Goal: Information Seeking & Learning: Learn about a topic

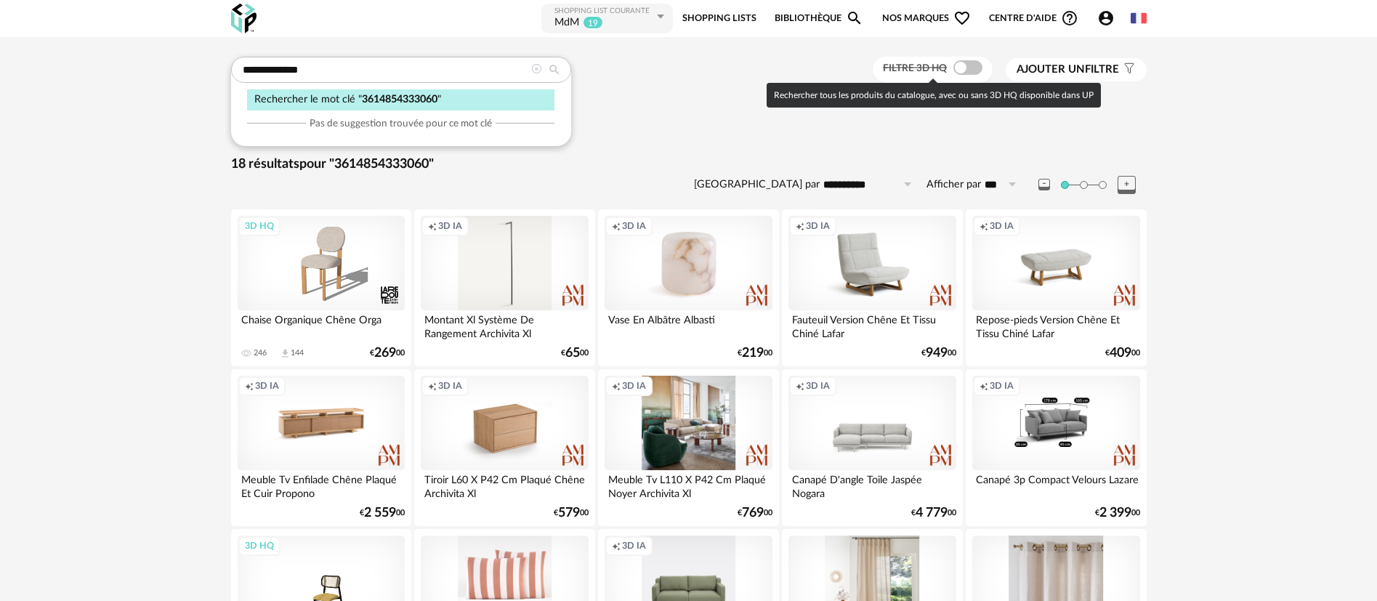
click at [960, 60] on span at bounding box center [967, 67] width 29 height 15
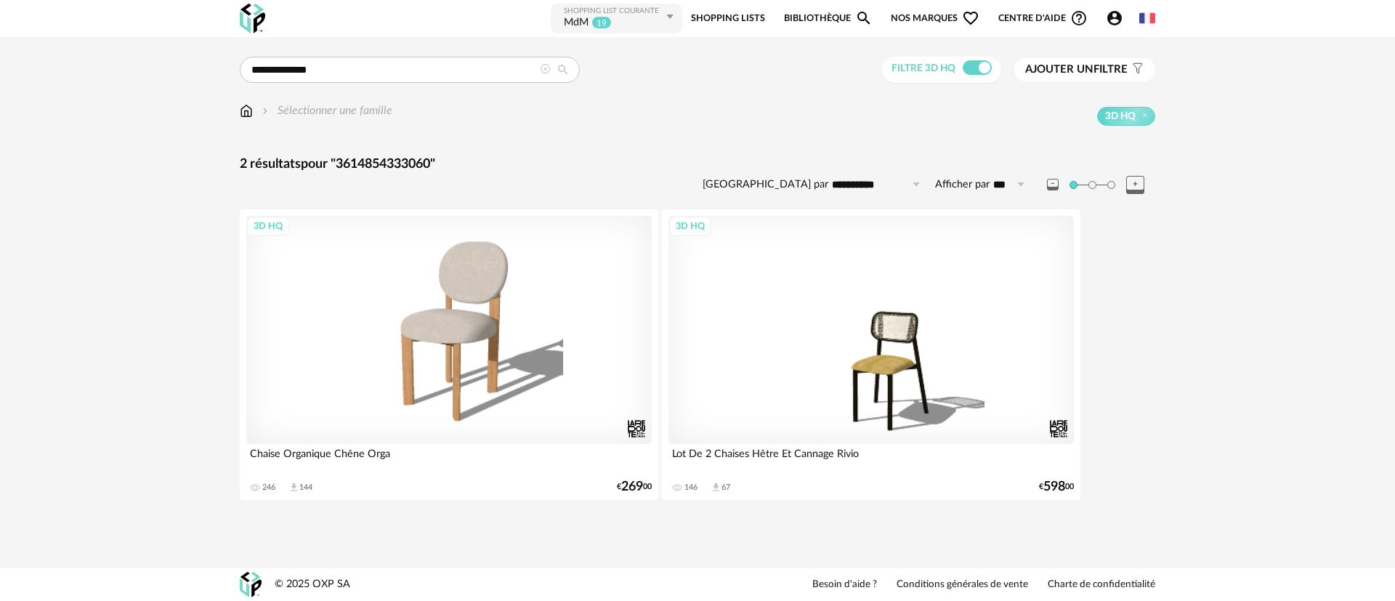
click at [546, 71] on icon at bounding box center [545, 69] width 10 height 10
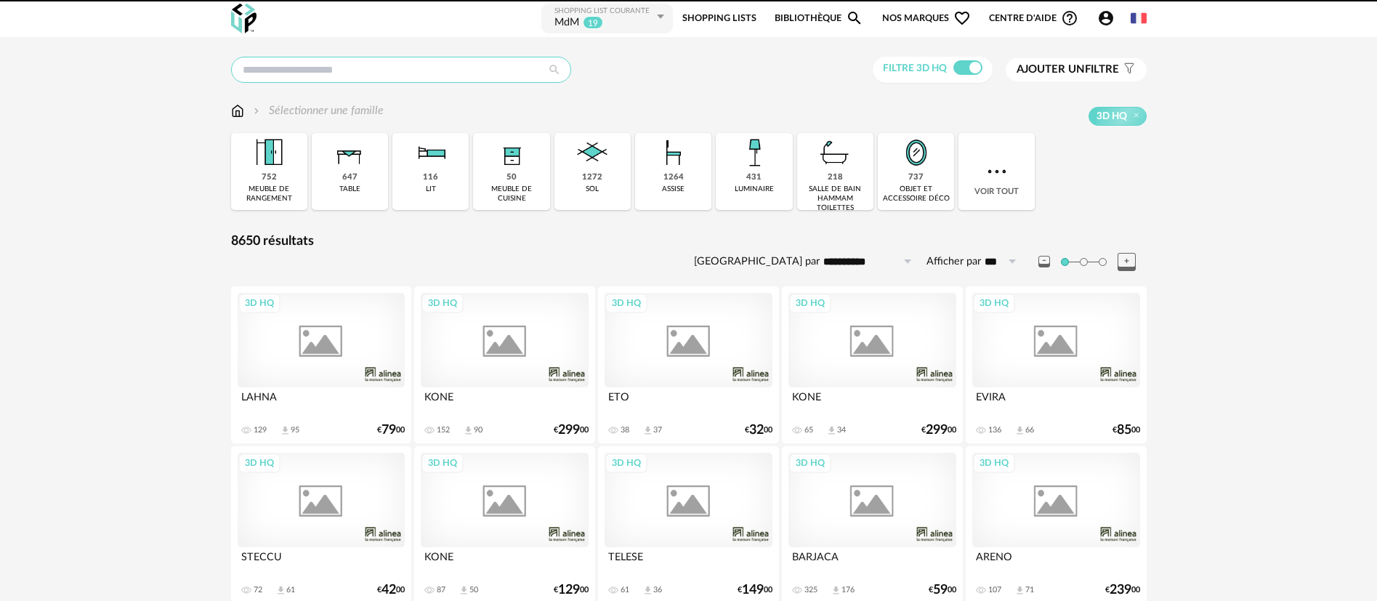
click at [339, 68] on input "text" at bounding box center [401, 70] width 340 height 26
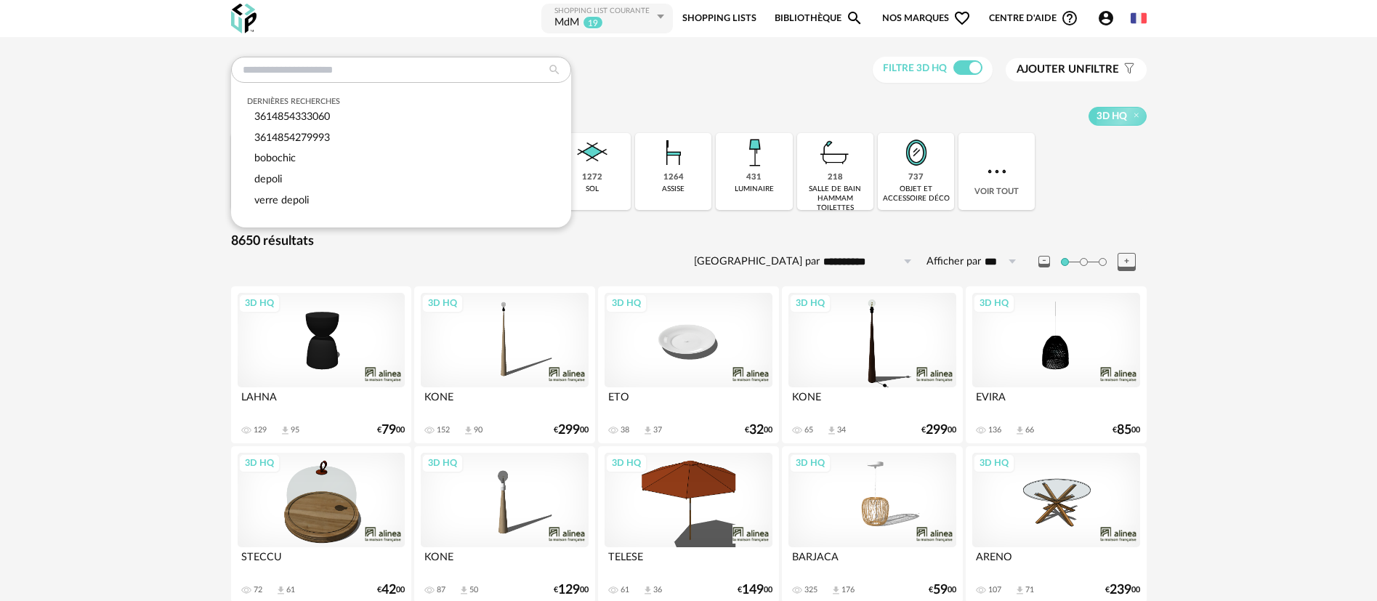
click at [924, 14] on span "Nos marques Heart Outline icon" at bounding box center [926, 18] width 89 height 33
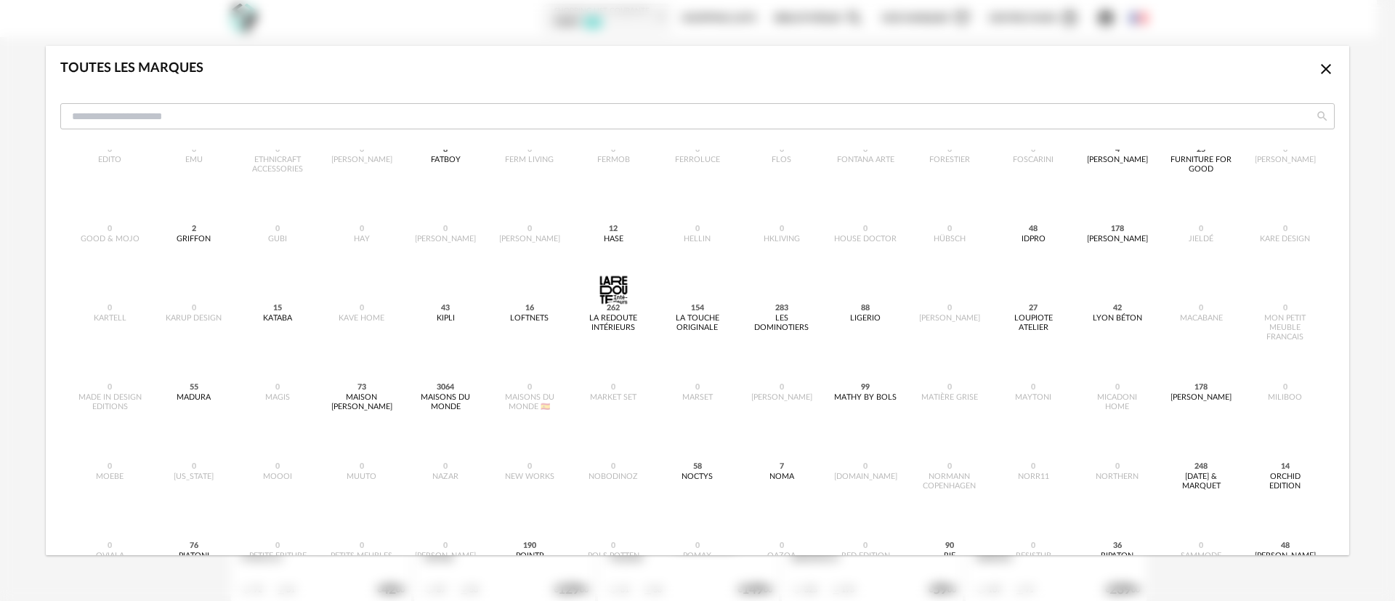
scroll to position [327, 0]
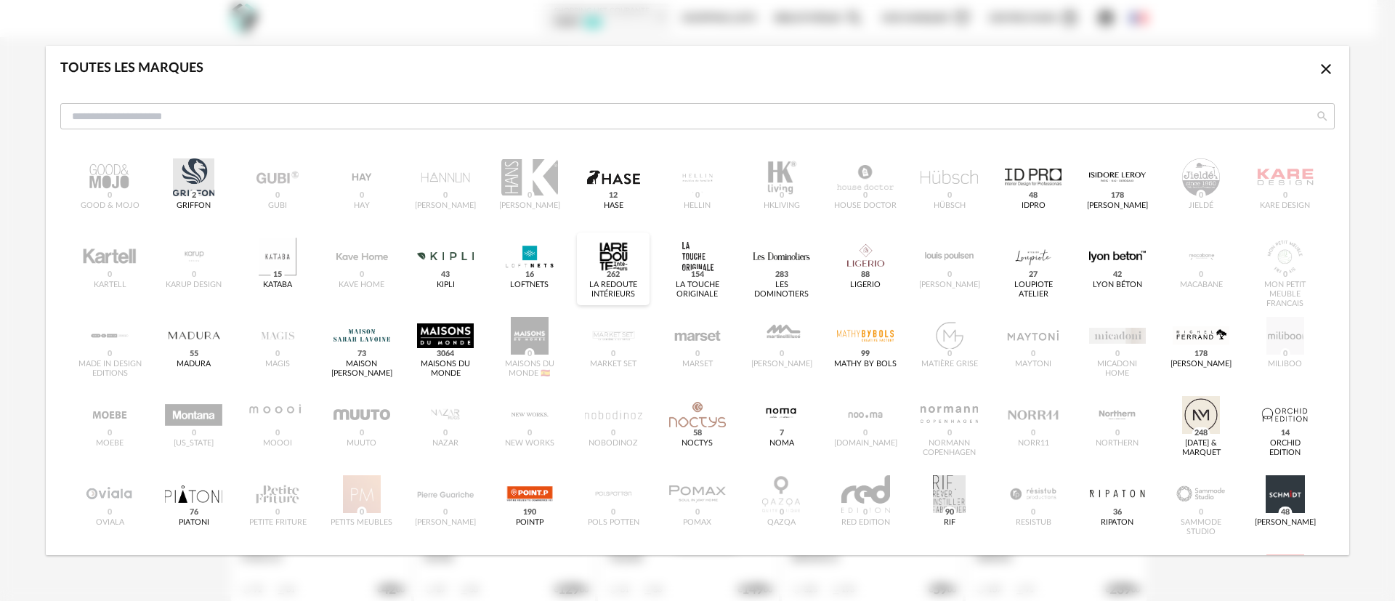
click at [604, 259] on div "dialog" at bounding box center [613, 257] width 57 height 38
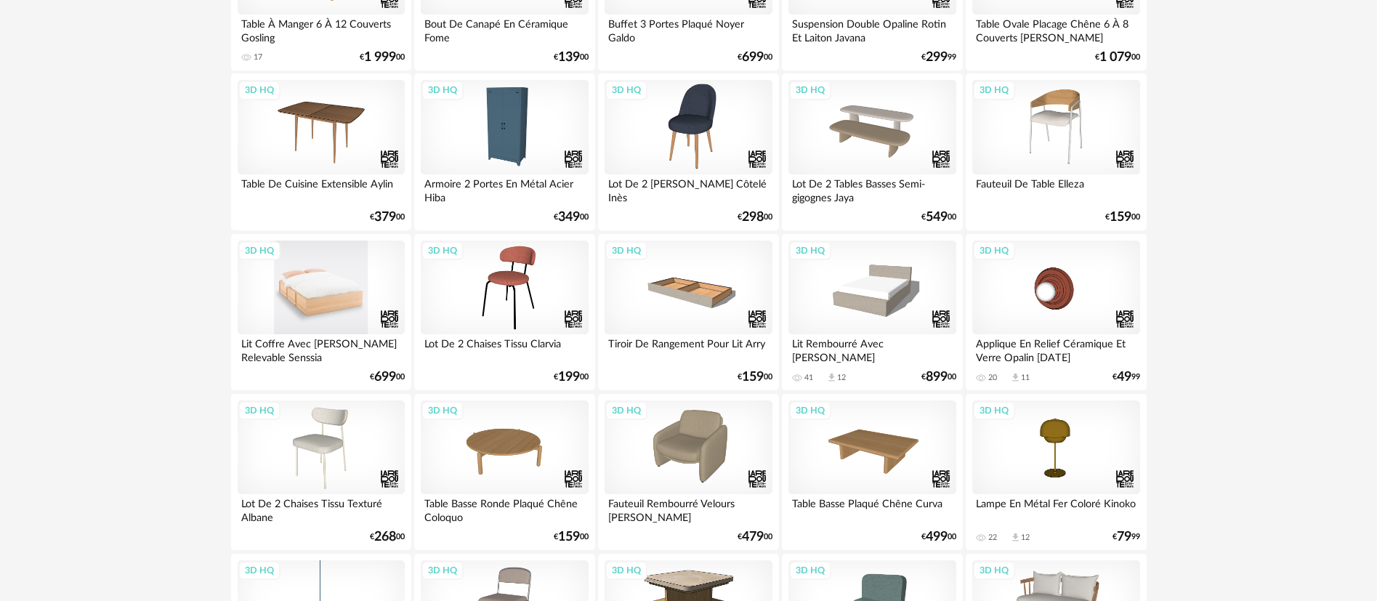
scroll to position [327, 0]
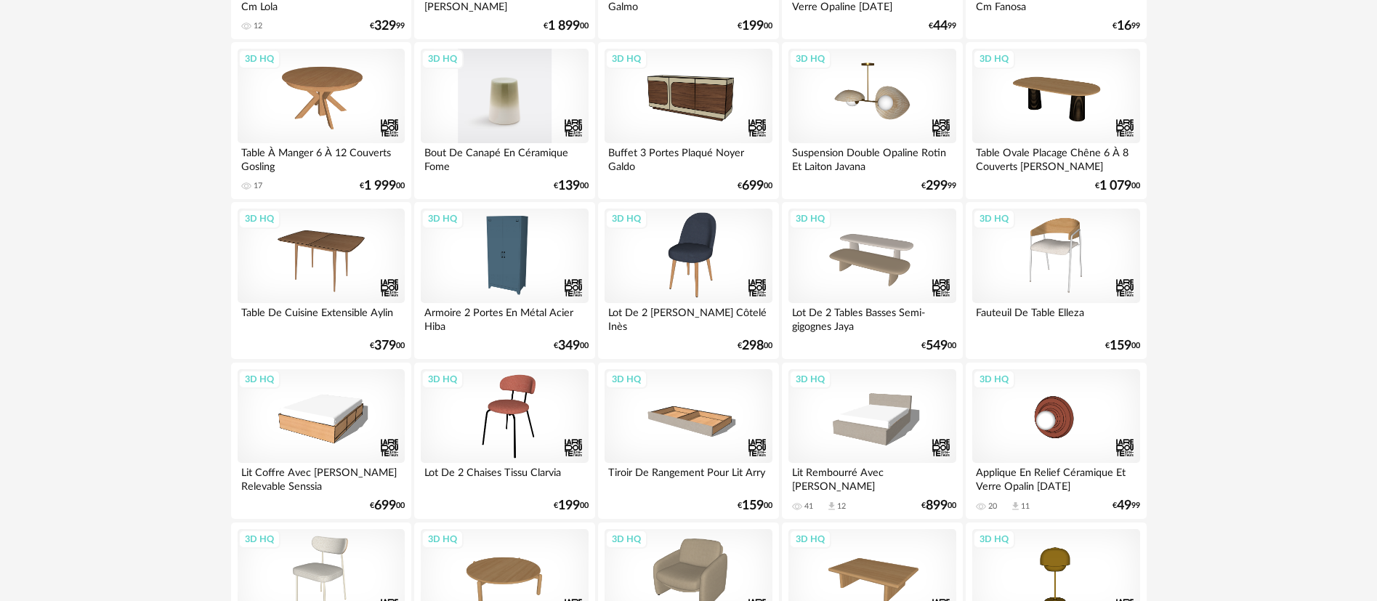
click at [495, 100] on div "3D HQ" at bounding box center [504, 96] width 167 height 94
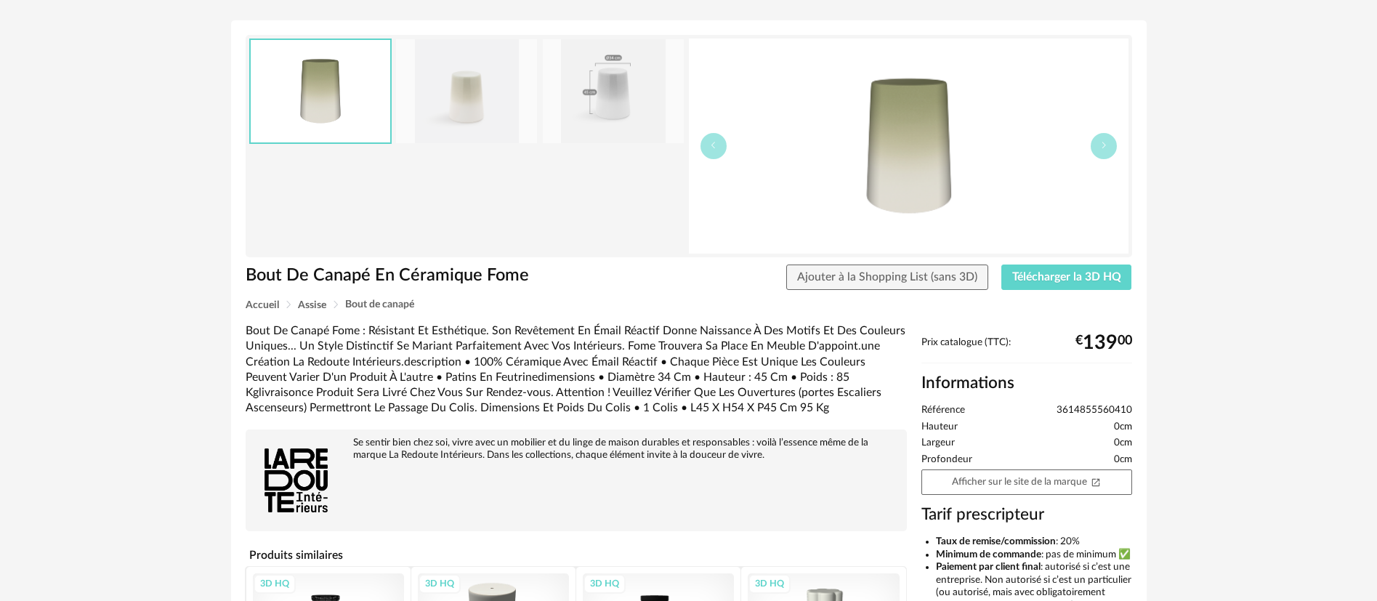
scroll to position [109, 0]
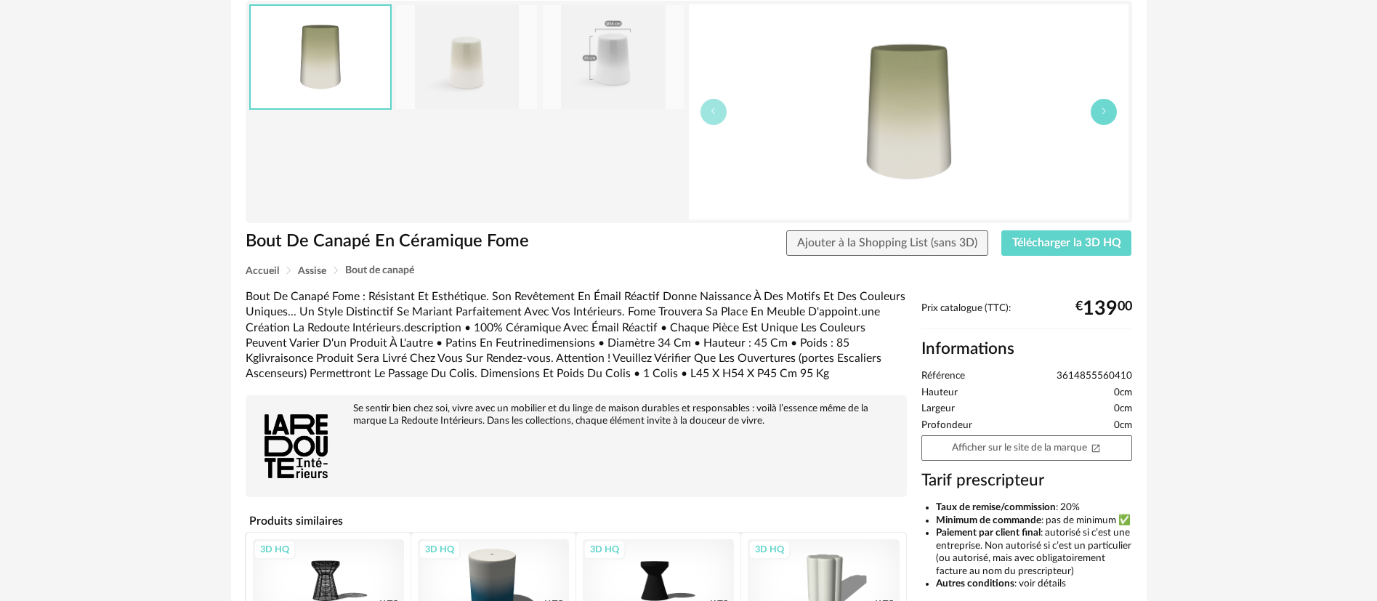
click at [1101, 110] on icon "button" at bounding box center [1103, 111] width 9 height 9
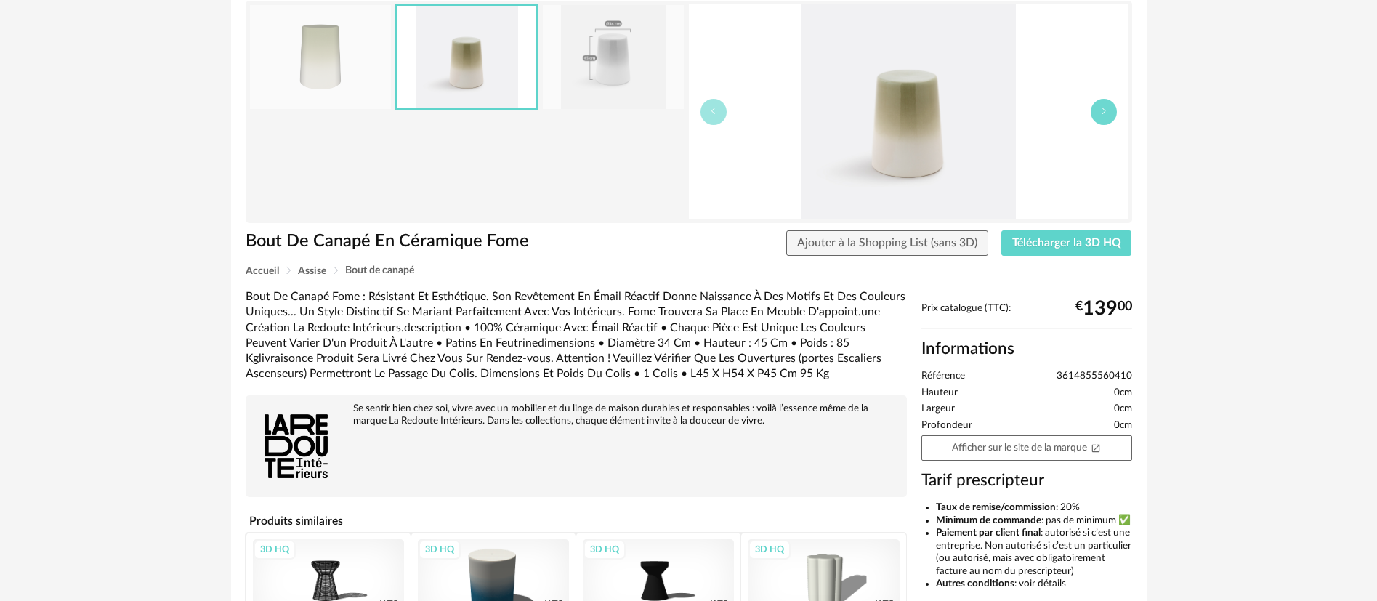
click at [1101, 110] on icon "button" at bounding box center [1103, 111] width 9 height 9
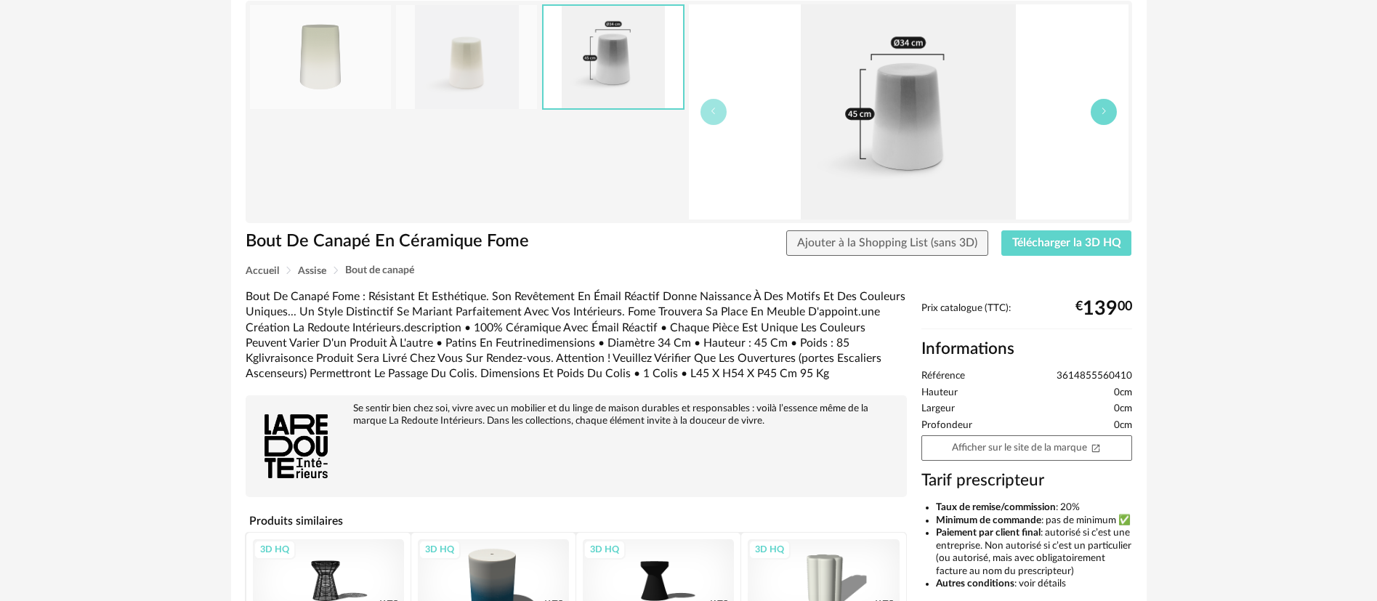
click at [1101, 110] on icon "button" at bounding box center [1103, 111] width 9 height 9
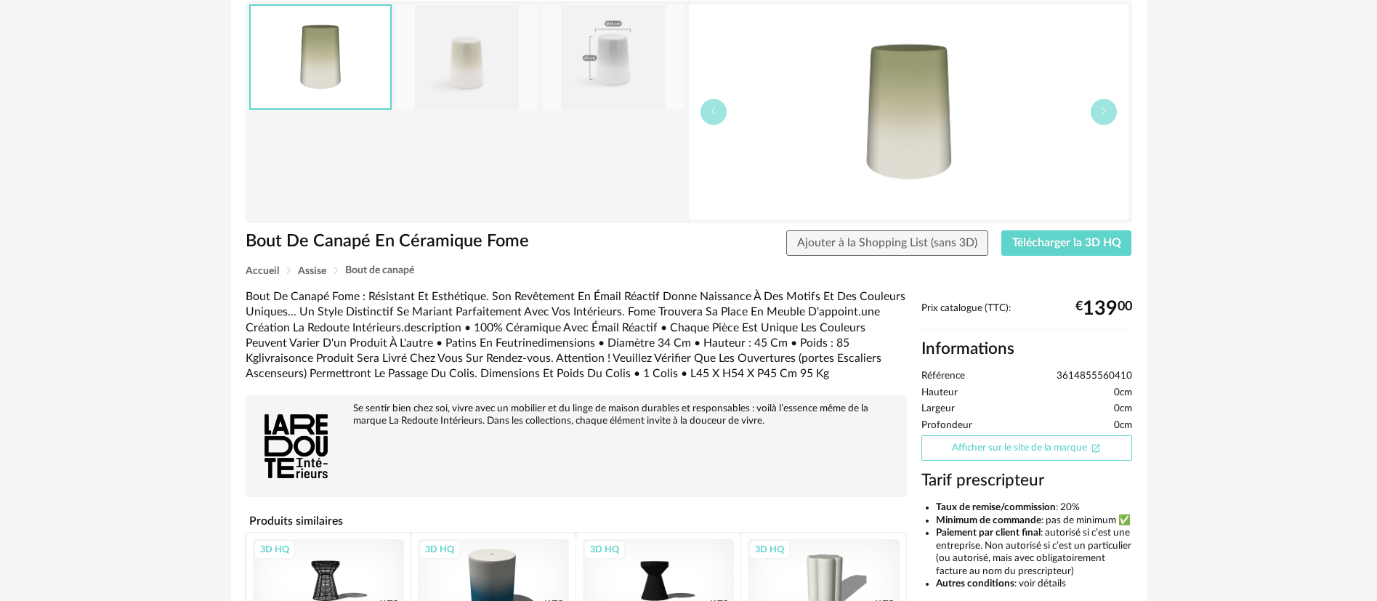
click at [1026, 450] on link "Afficher sur le site de la marque Open In New icon" at bounding box center [1026, 447] width 211 height 25
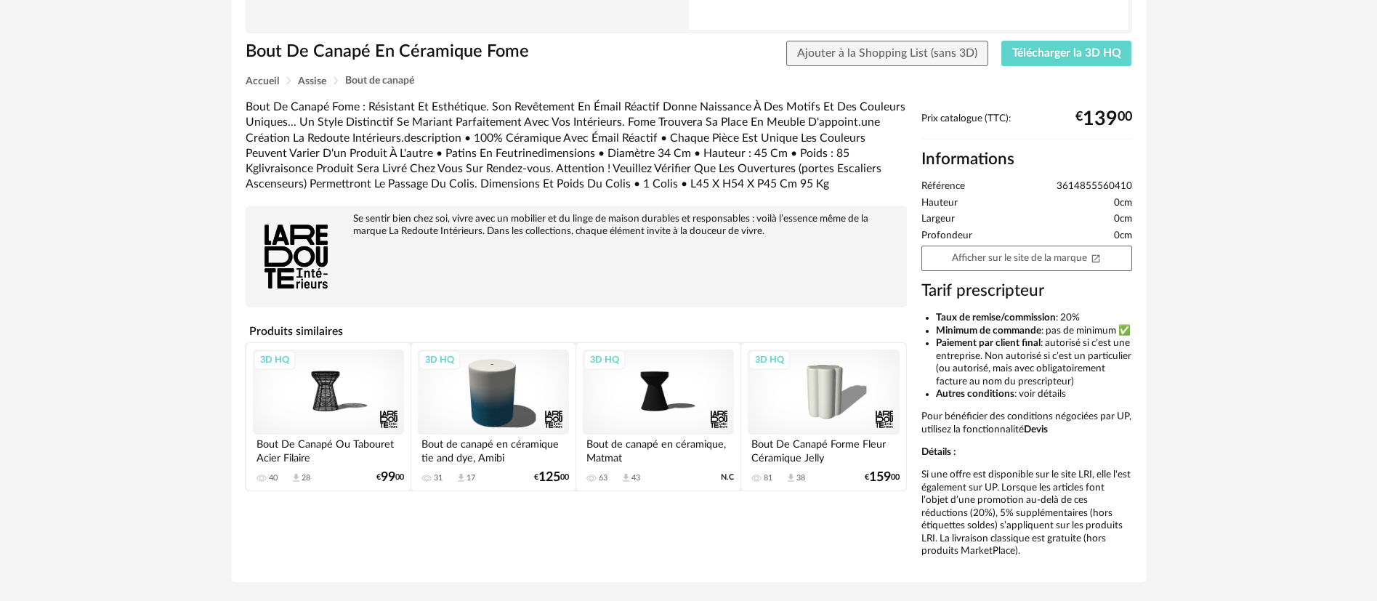
scroll to position [327, 0]
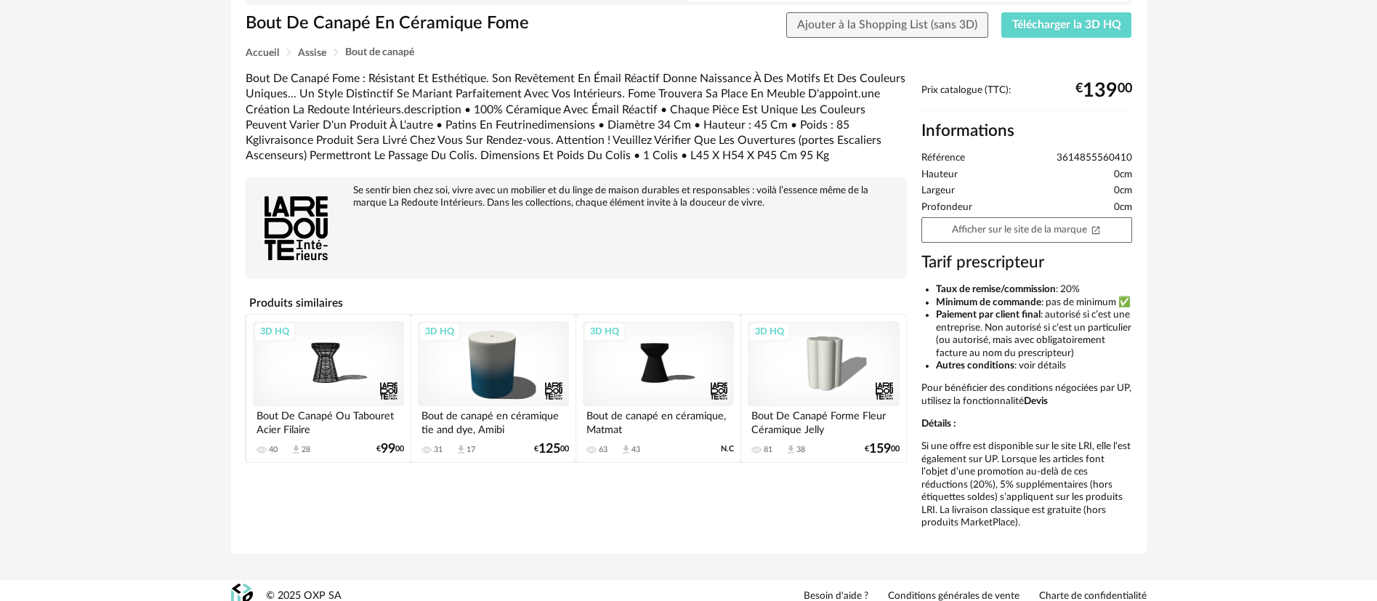
click at [487, 372] on div "3D HQ" at bounding box center [493, 363] width 151 height 85
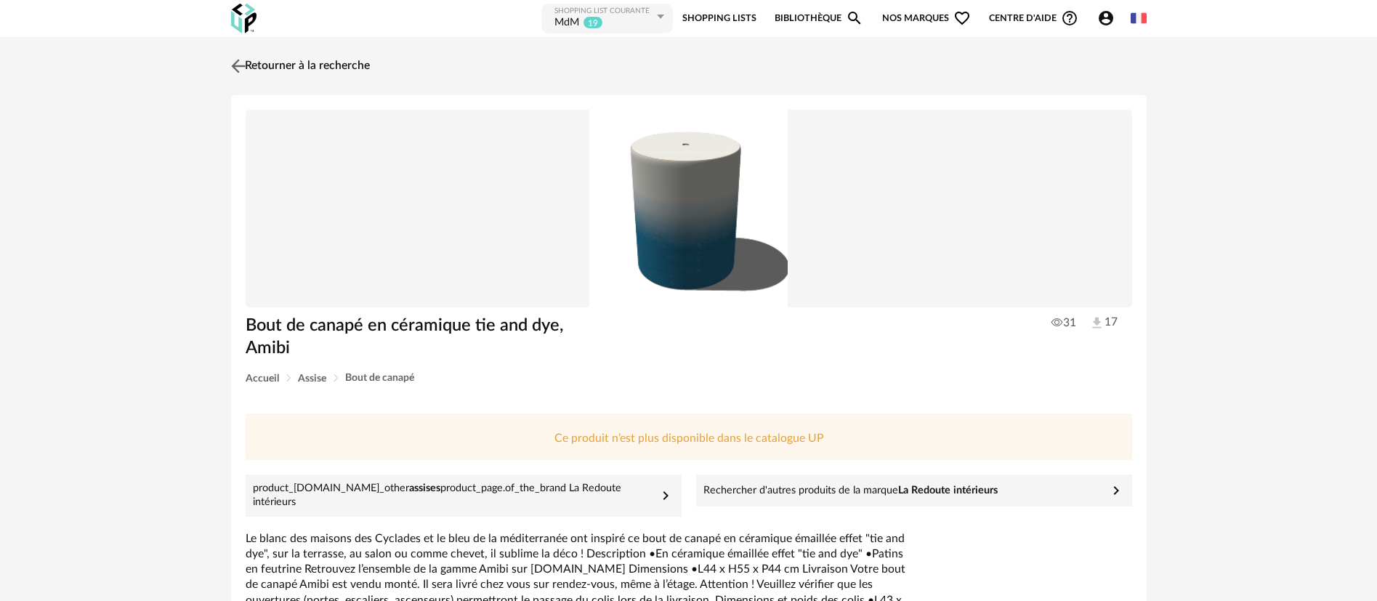
click at [261, 59] on link "Retourner à la recherche" at bounding box center [298, 66] width 142 height 32
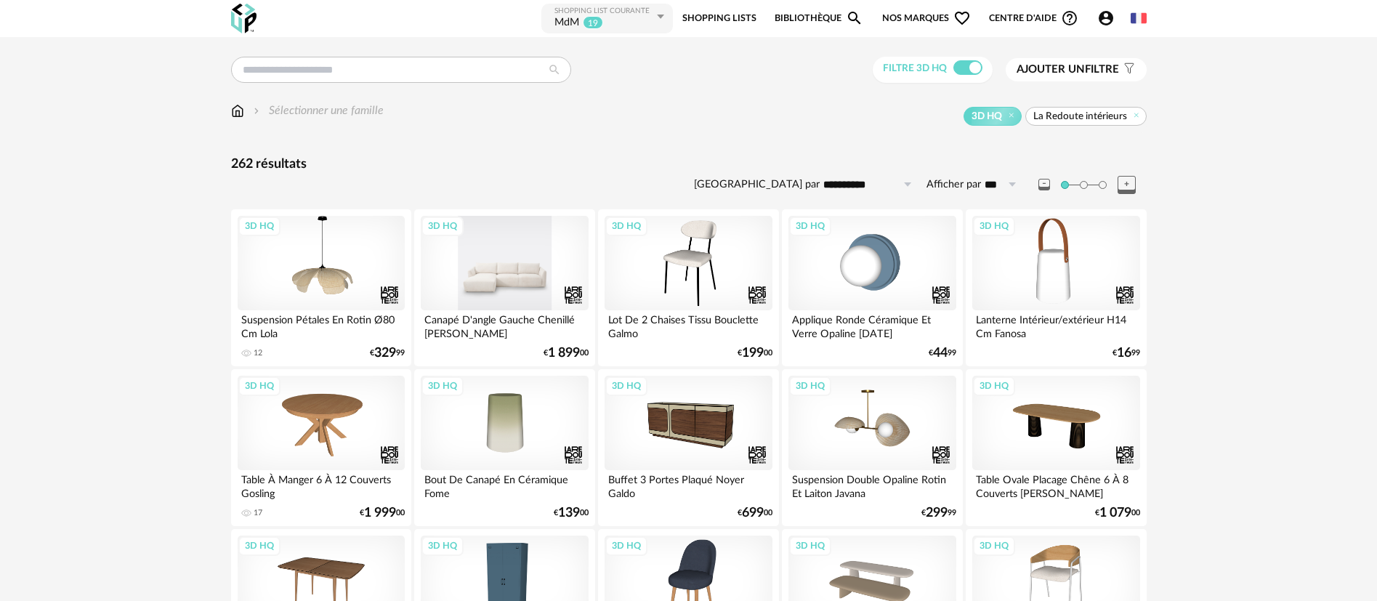
scroll to position [109, 0]
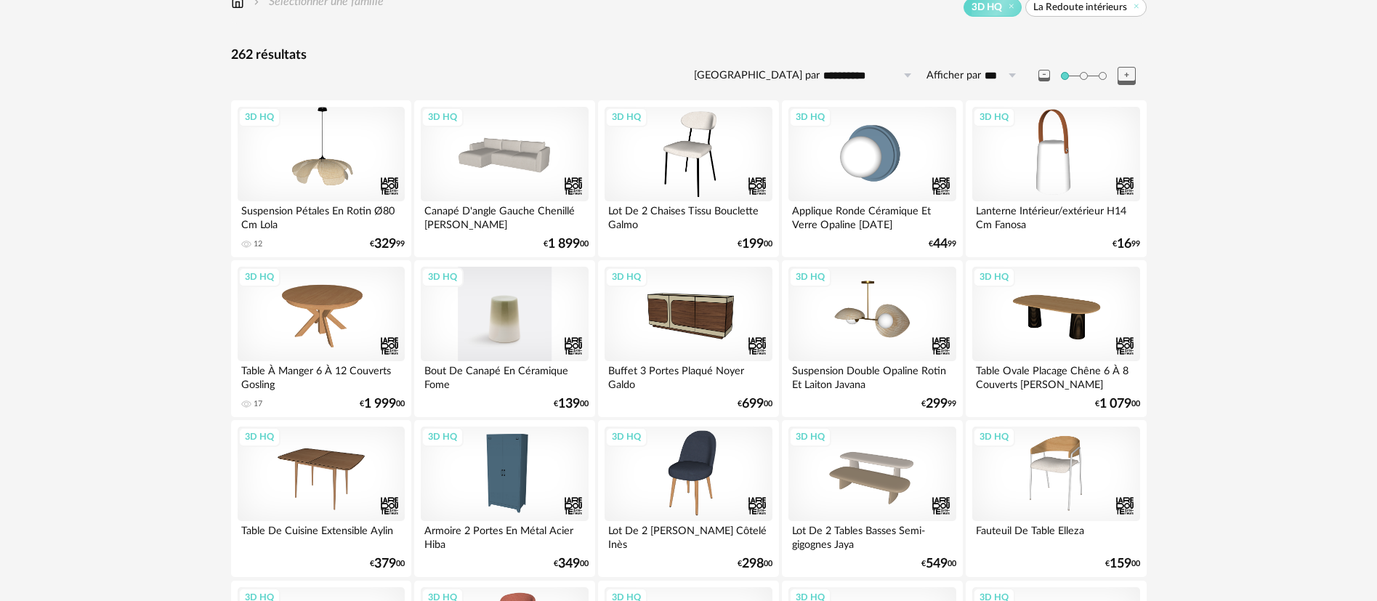
click at [516, 320] on div "3D HQ" at bounding box center [504, 314] width 167 height 94
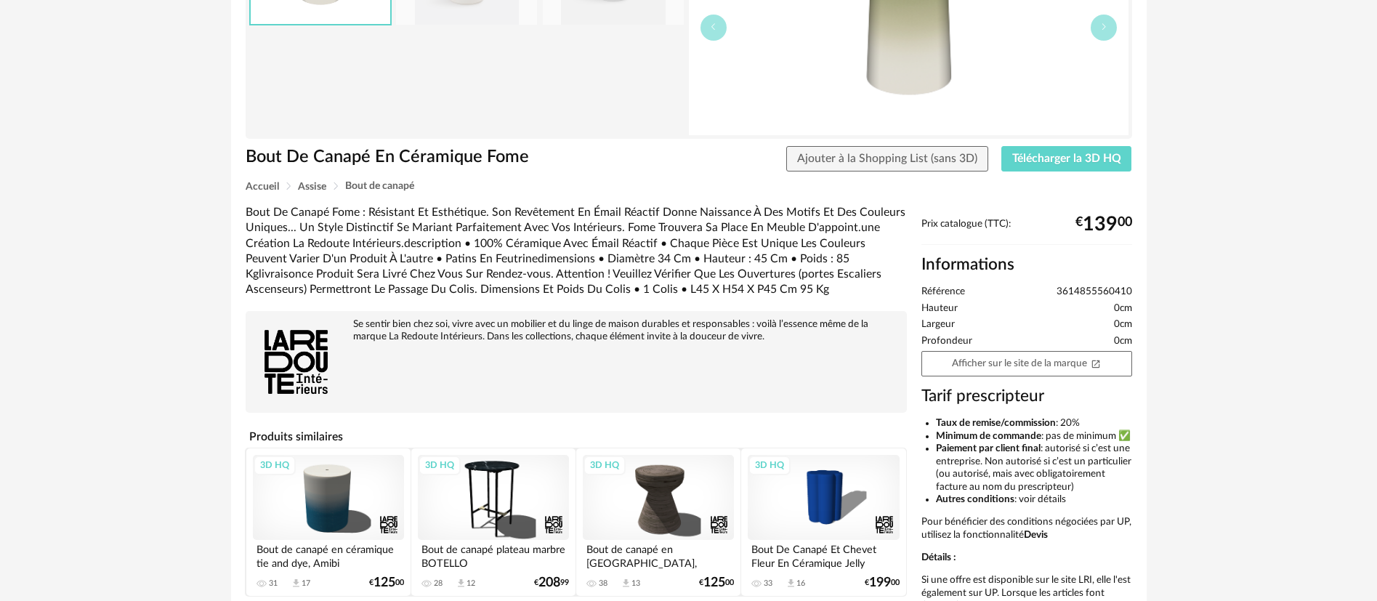
scroll to position [218, 0]
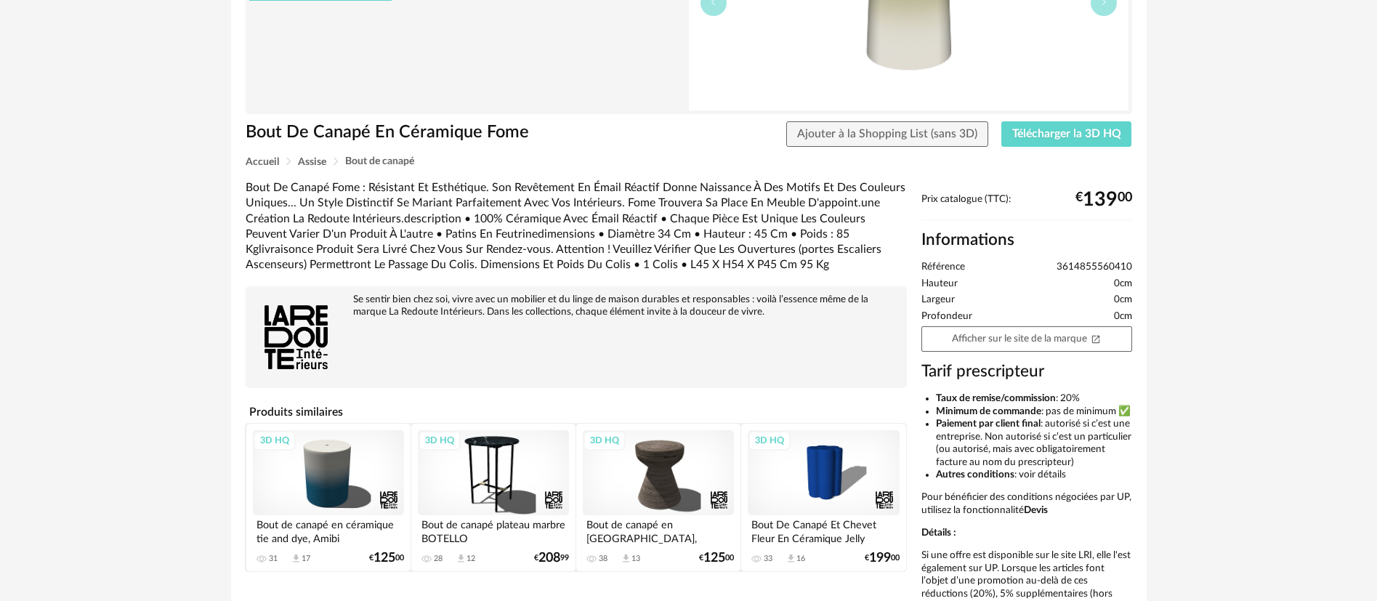
click at [344, 466] on div "3D HQ" at bounding box center [328, 472] width 151 height 85
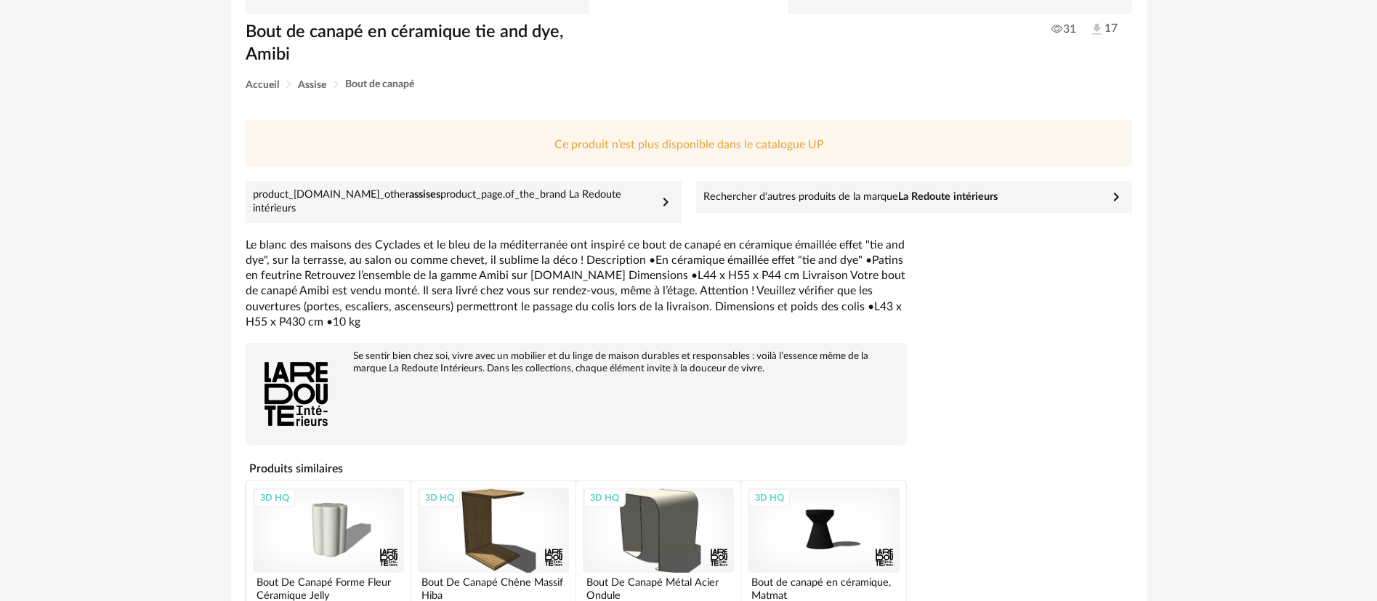
scroll to position [327, 0]
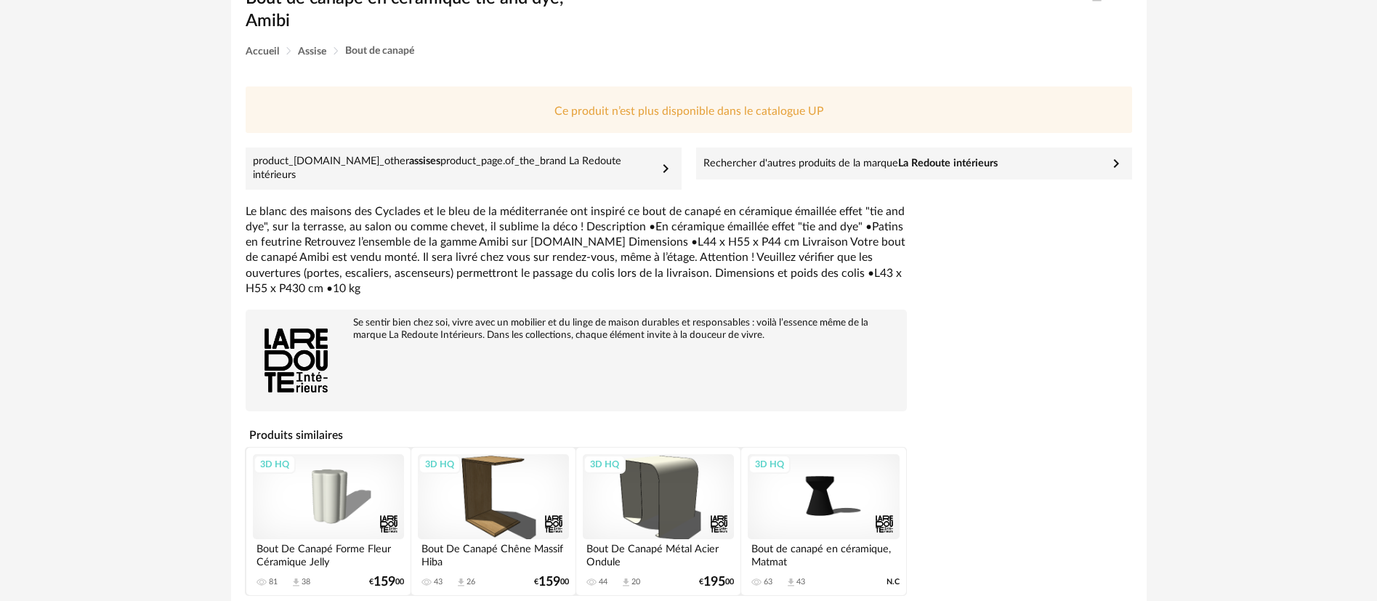
click at [474, 491] on div "3D HQ" at bounding box center [493, 496] width 151 height 85
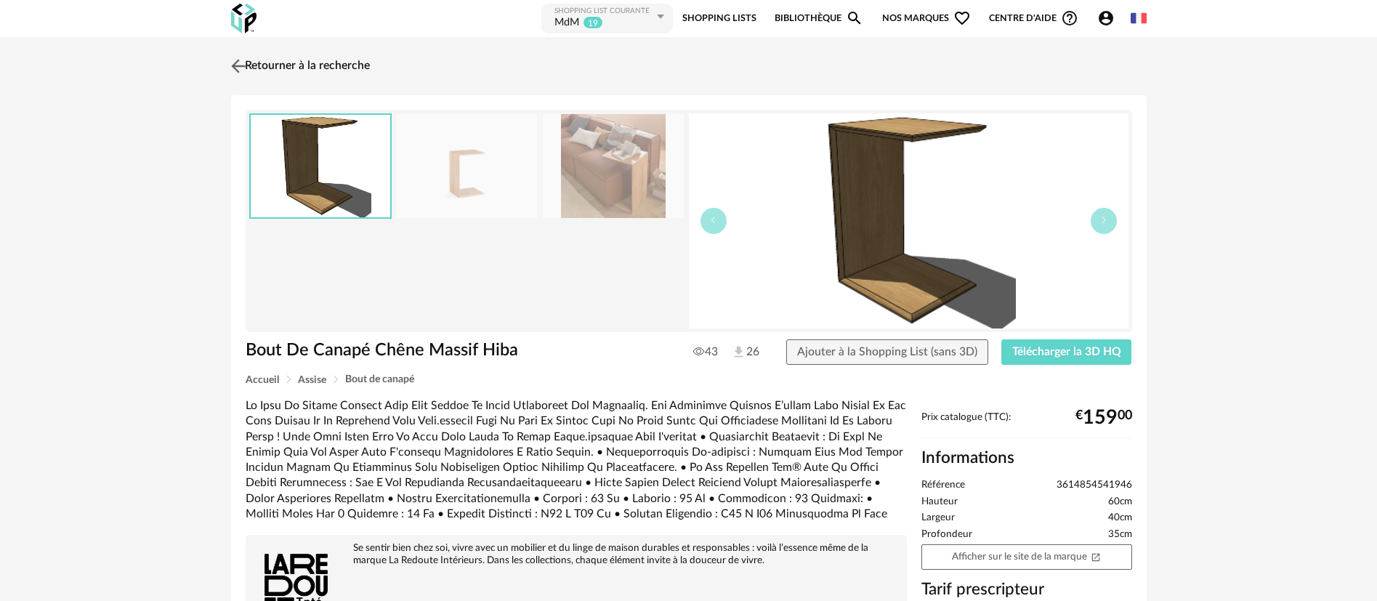
click at [310, 65] on link "Retourner à la recherche" at bounding box center [298, 66] width 142 height 32
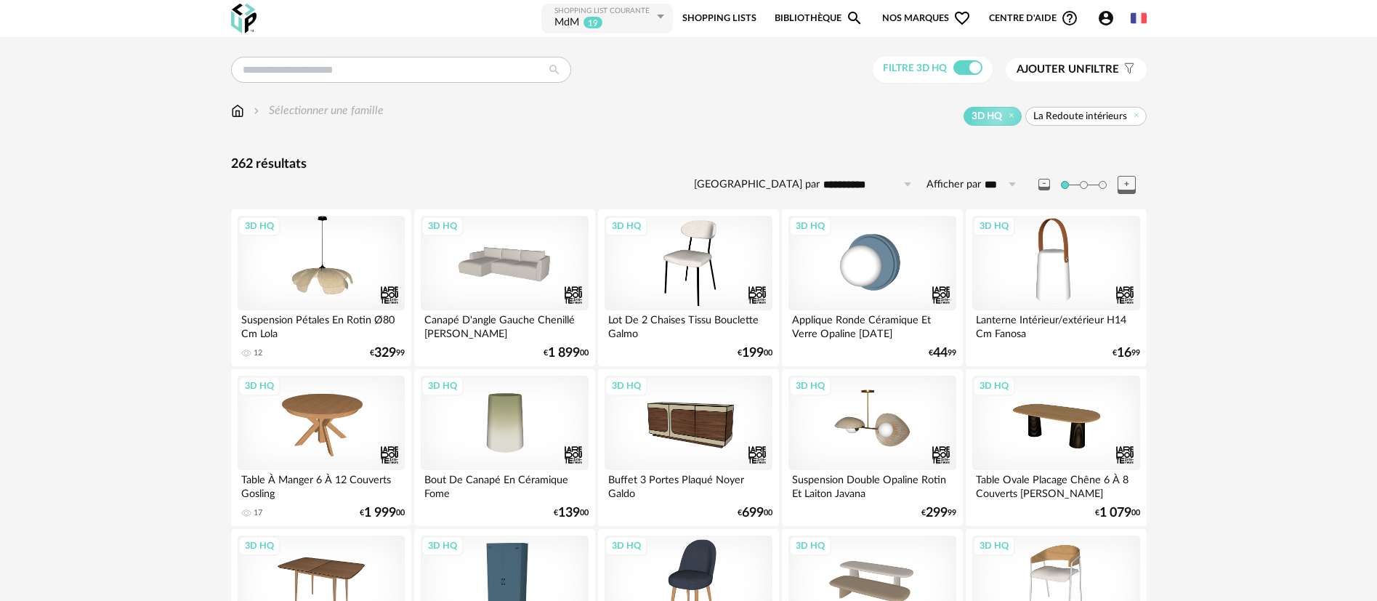
click at [915, 15] on span "Nos marques Heart Outline icon" at bounding box center [926, 18] width 89 height 33
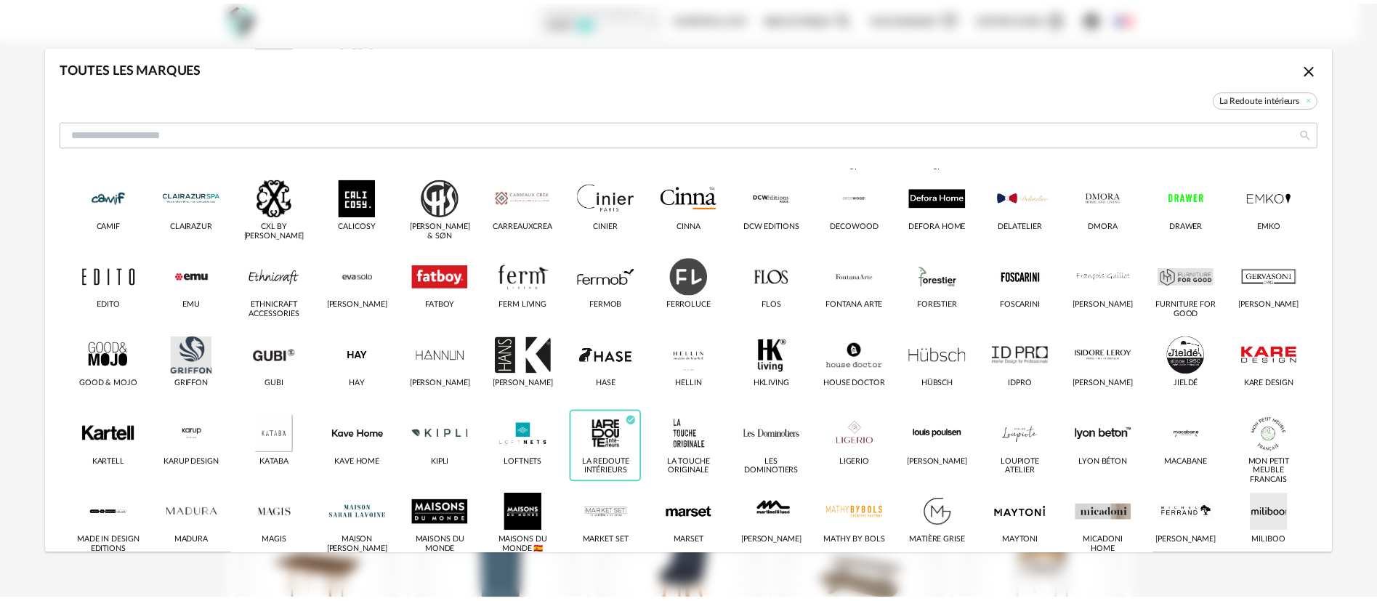
scroll to position [218, 0]
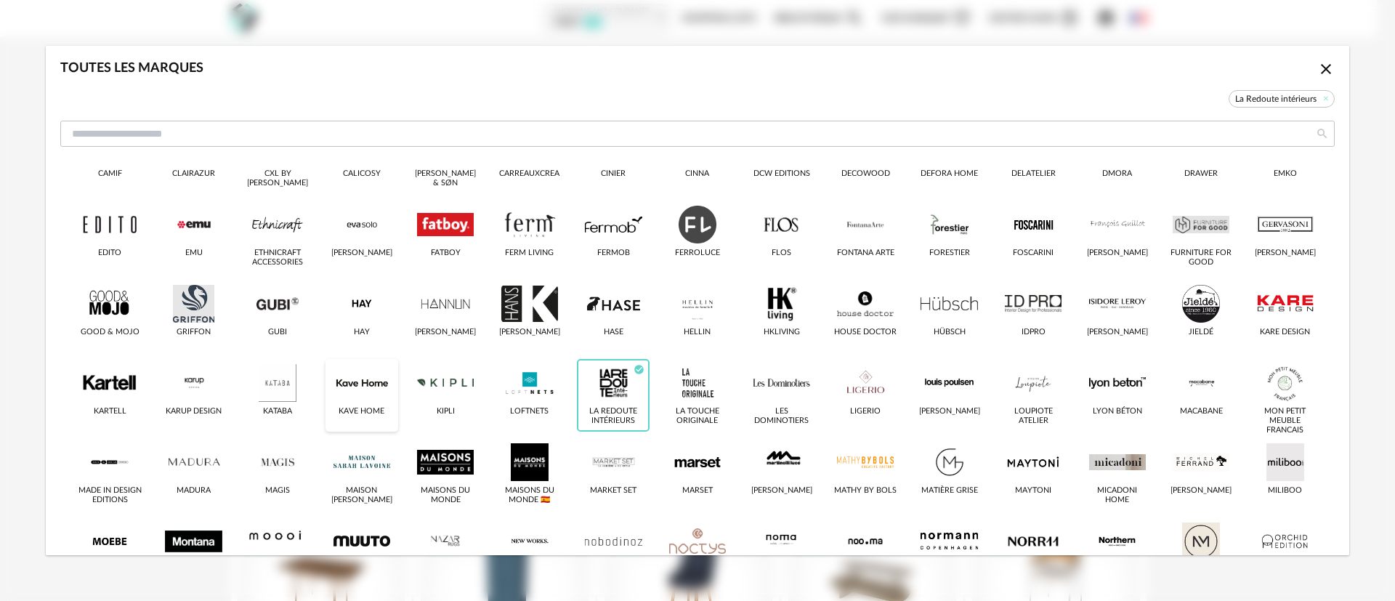
click at [354, 381] on div "dialog" at bounding box center [361, 383] width 57 height 38
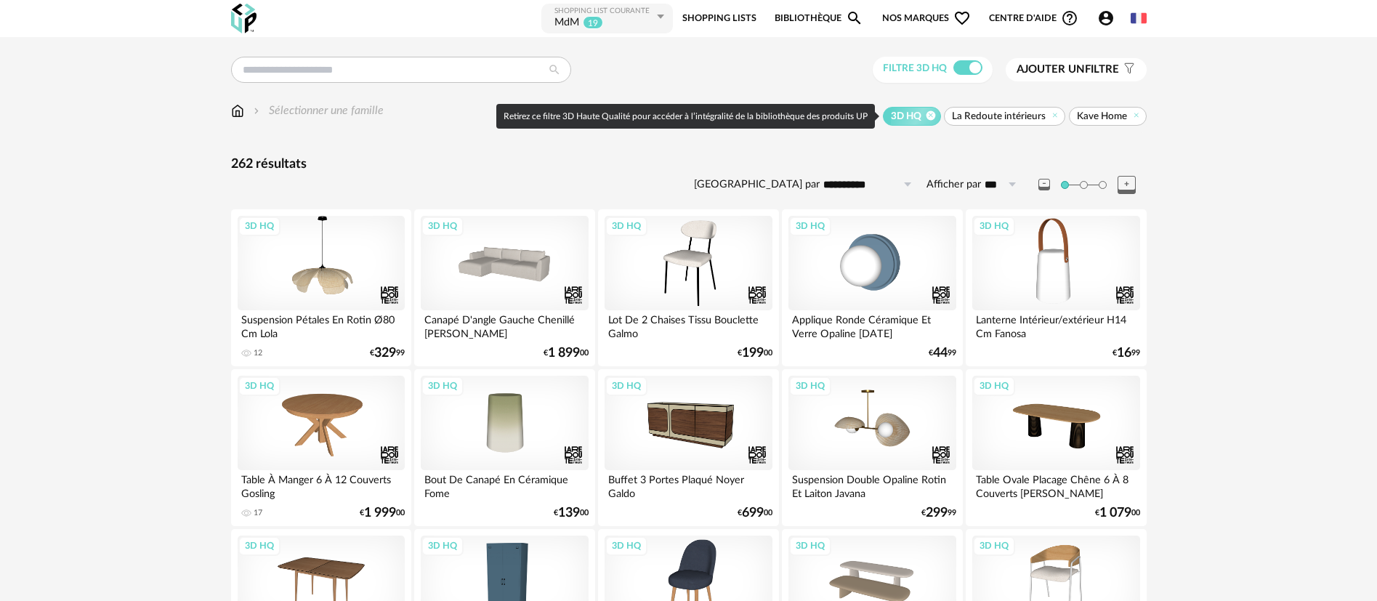
click at [930, 119] on icon at bounding box center [929, 114] width 9 height 9
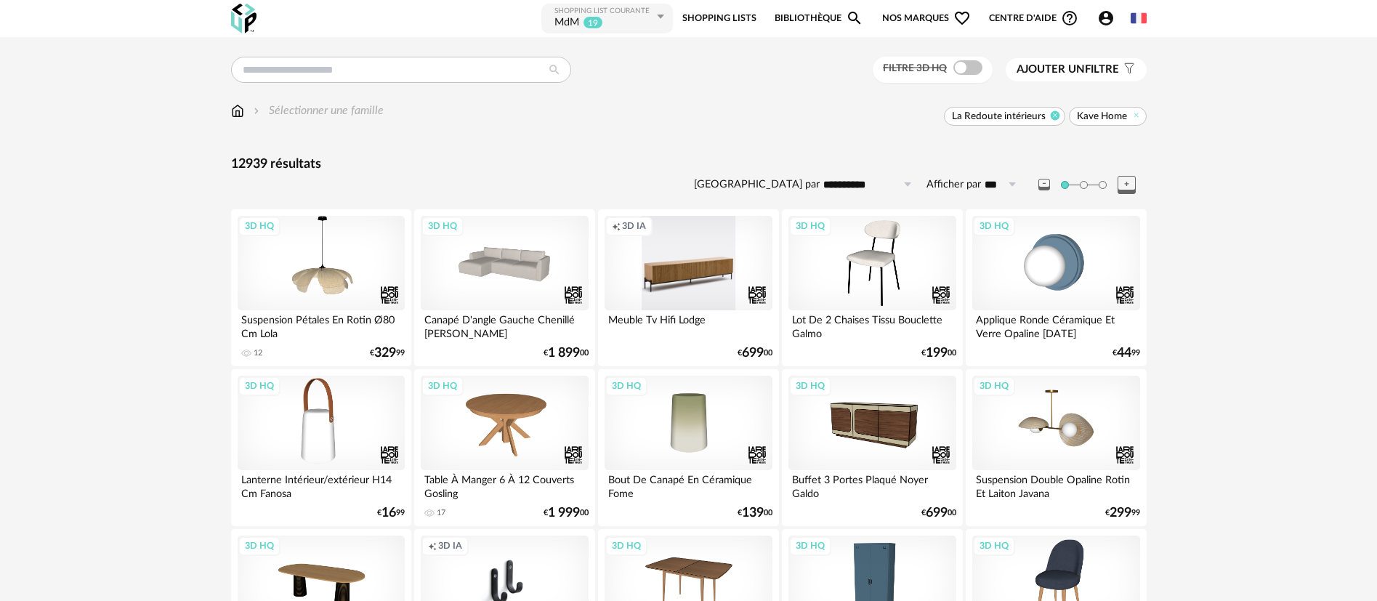
click at [1055, 112] on icon at bounding box center [1054, 114] width 9 height 9
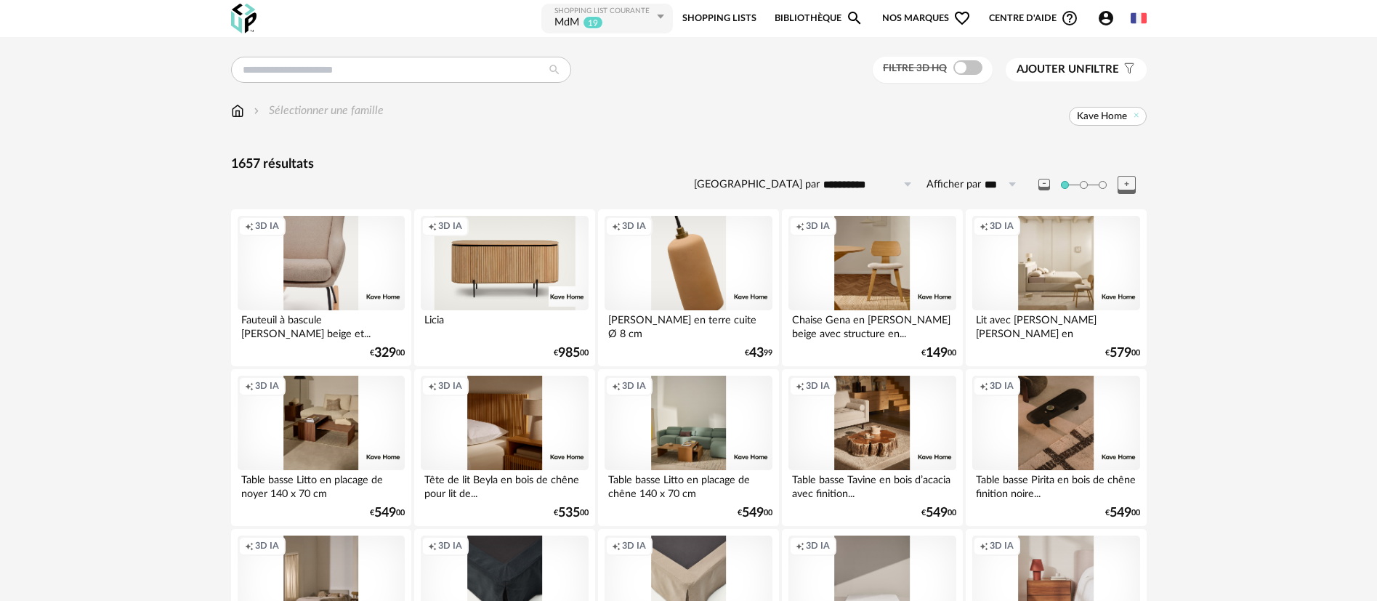
click at [328, 258] on div "Creation icon 3D IA" at bounding box center [321, 263] width 167 height 94
